Goal: Find contact information: Find contact information

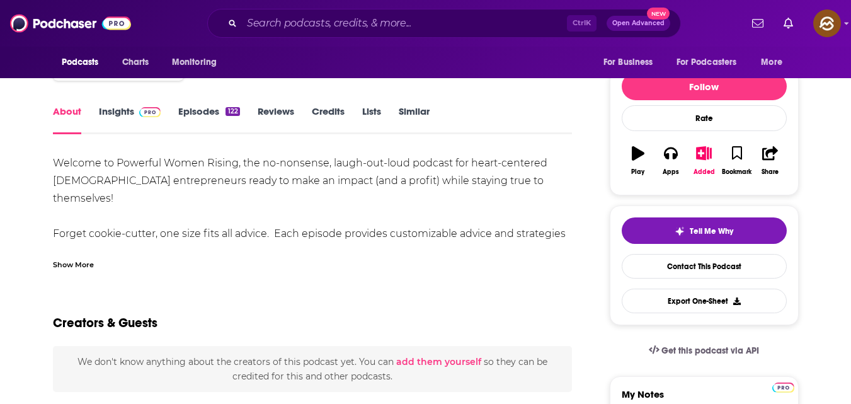
scroll to position [137, 0]
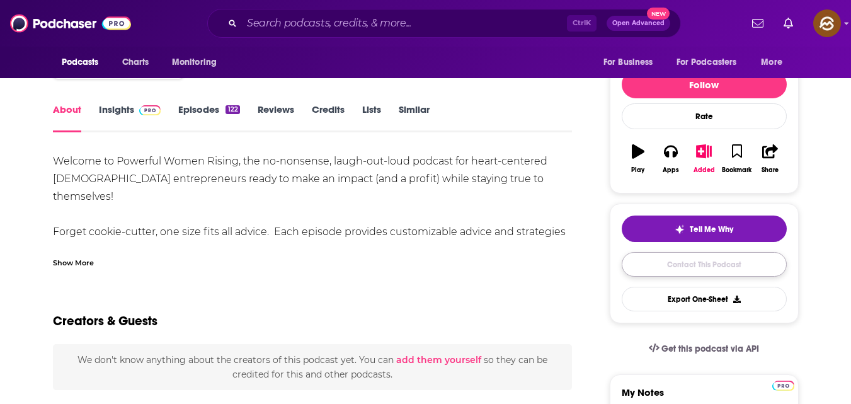
click at [707, 260] on link "Contact This Podcast" at bounding box center [704, 264] width 165 height 25
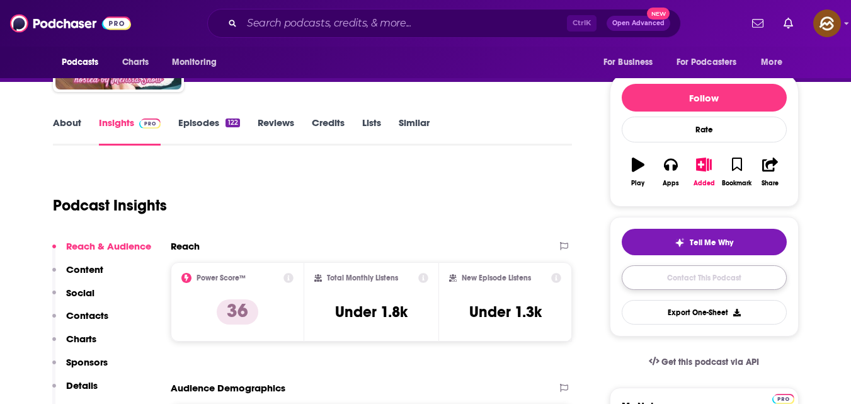
click at [724, 279] on link "Contact This Podcast" at bounding box center [704, 277] width 165 height 25
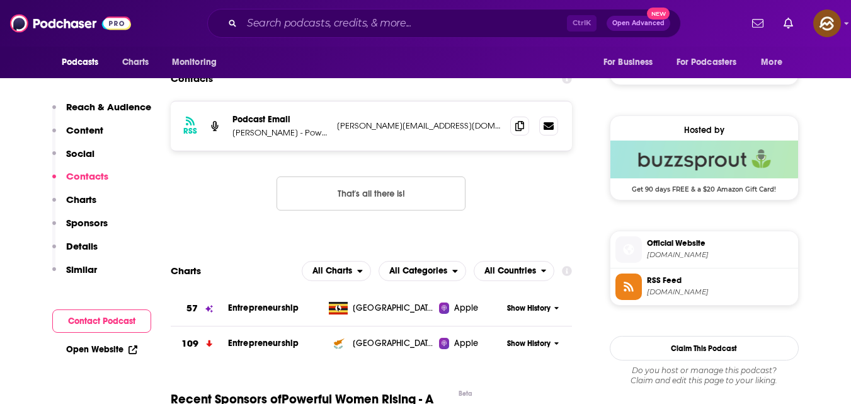
scroll to position [953, 0]
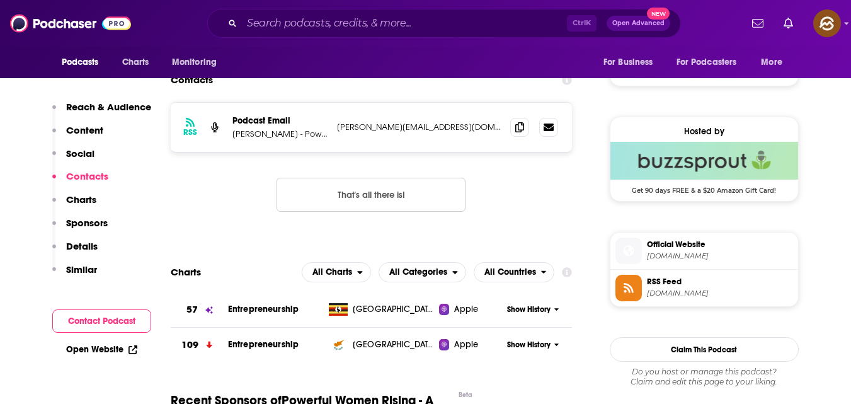
click at [77, 350] on link "Open Website" at bounding box center [101, 349] width 71 height 11
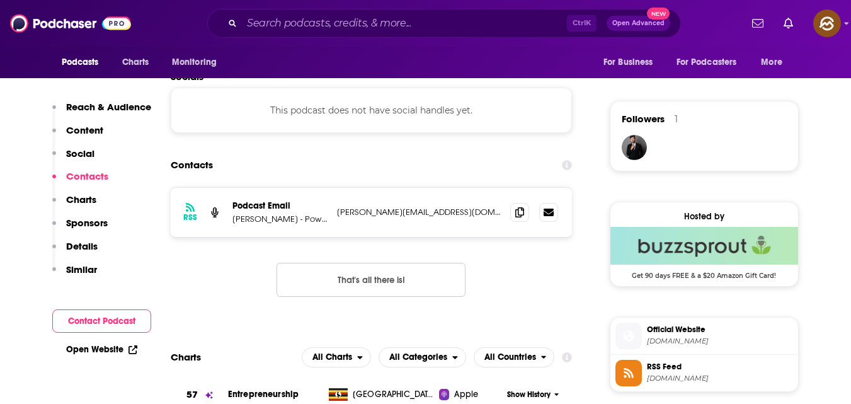
scroll to position [867, 0]
click at [515, 214] on icon at bounding box center [519, 212] width 9 height 10
